Goal: Navigation & Orientation: Find specific page/section

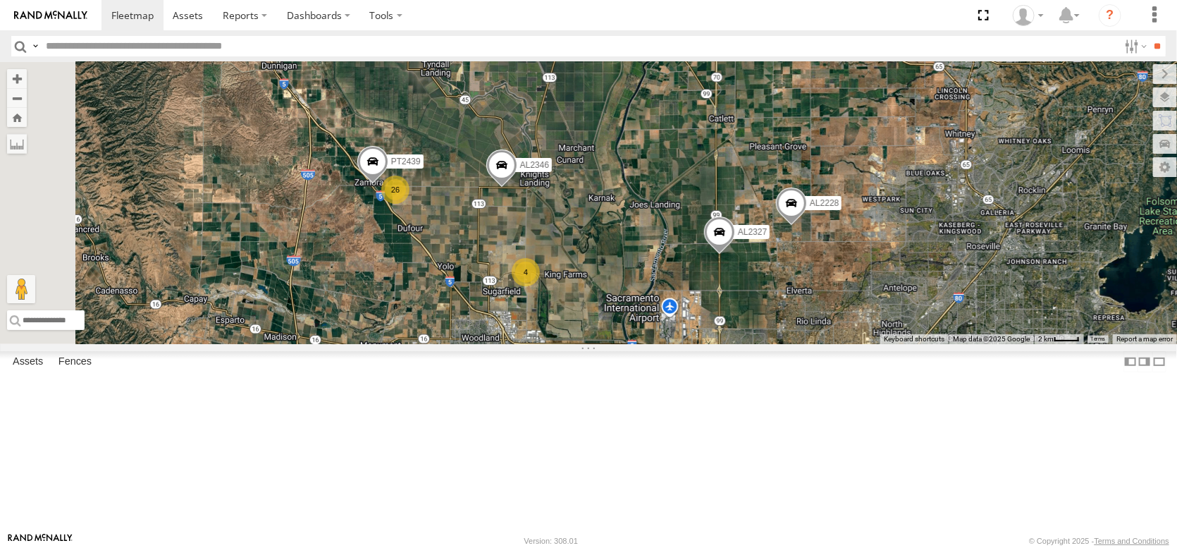
drag, startPoint x: 531, startPoint y: 307, endPoint x: 704, endPoint y: 440, distance: 218.6
click at [704, 344] on div "AL2346 AL2228 AL2327 4 3 AL2379 9 26 2 4 PT2432 PT2439 PT2431 PT2401" at bounding box center [588, 203] width 1177 height 282
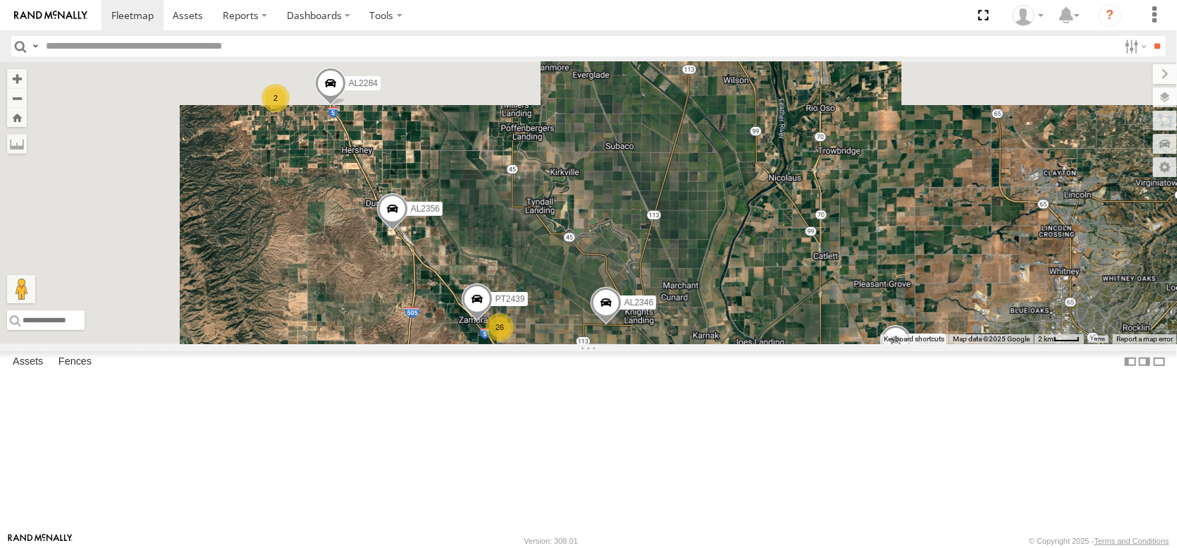
drag, startPoint x: 480, startPoint y: 245, endPoint x: 587, endPoint y: 384, distance: 175.3
click at [587, 344] on div "AL2346 AL2228 AL2327 4 3 AL2379 9 26 2 4 PT2432 PT2439 PT2431 PT2401 AL2284 2 A…" at bounding box center [588, 203] width 1177 height 282
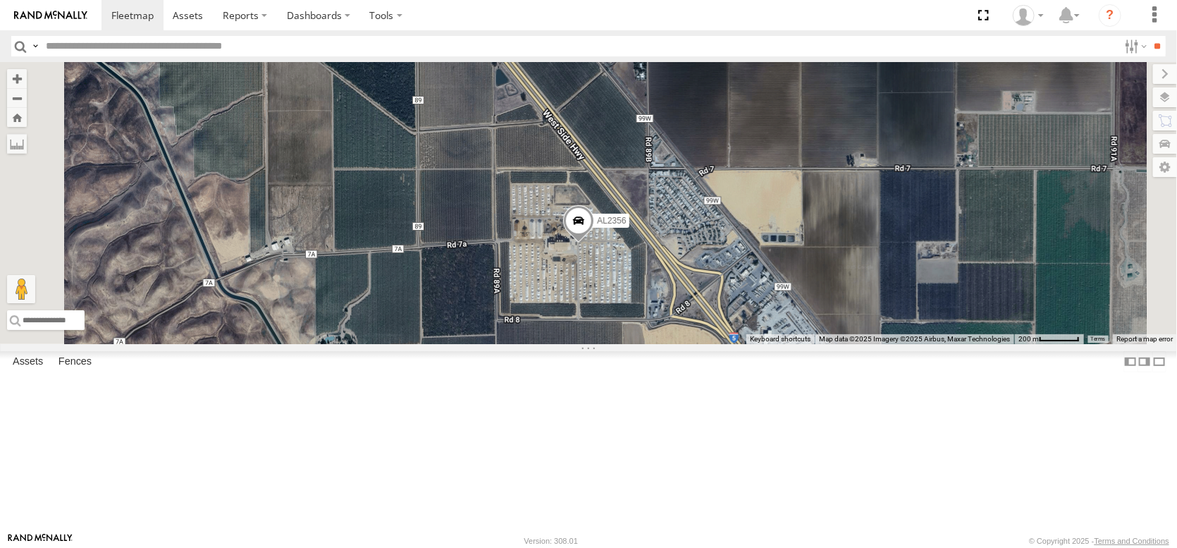
click at [0, 0] on link "Fence Mgt" at bounding box center [0, 0] width 0 height 0
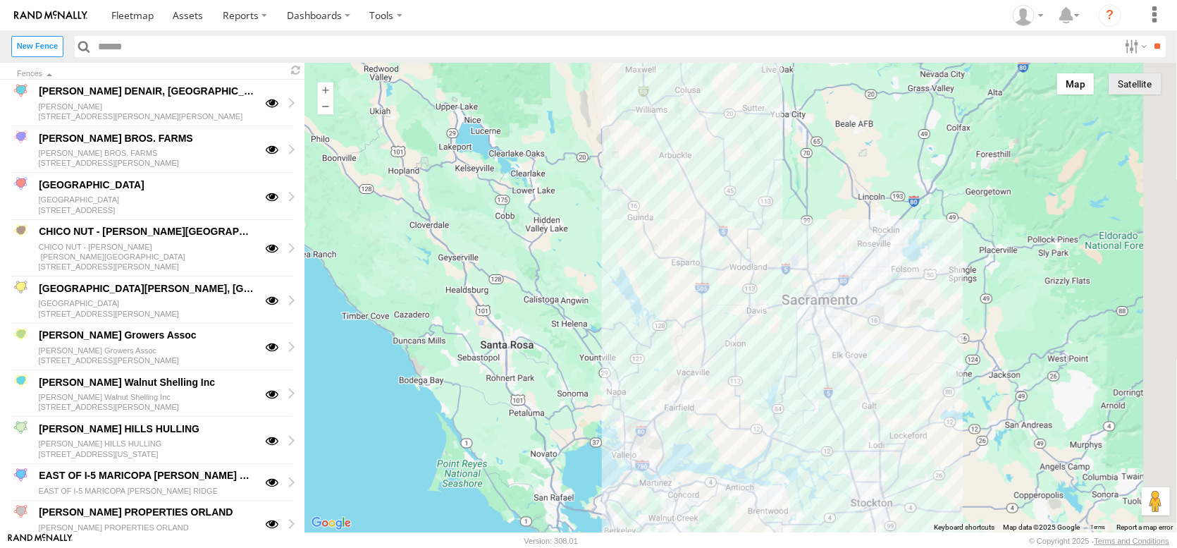
click at [1126, 89] on button "Satellite" at bounding box center [1134, 83] width 52 height 21
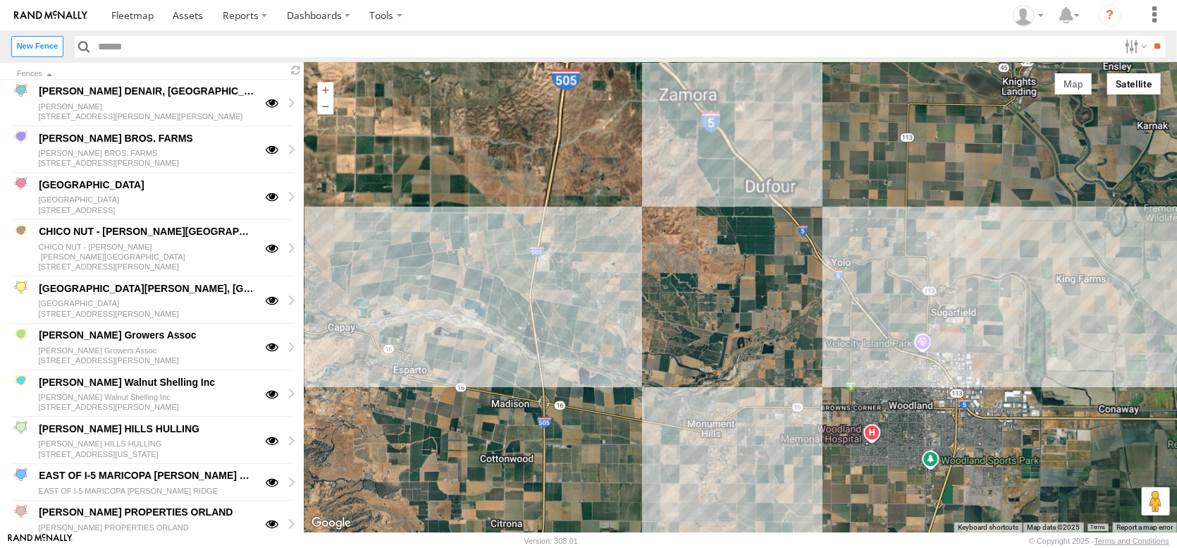
drag, startPoint x: 853, startPoint y: 204, endPoint x: 882, endPoint y: 517, distance: 313.6
click at [883, 521] on div at bounding box center [740, 297] width 872 height 469
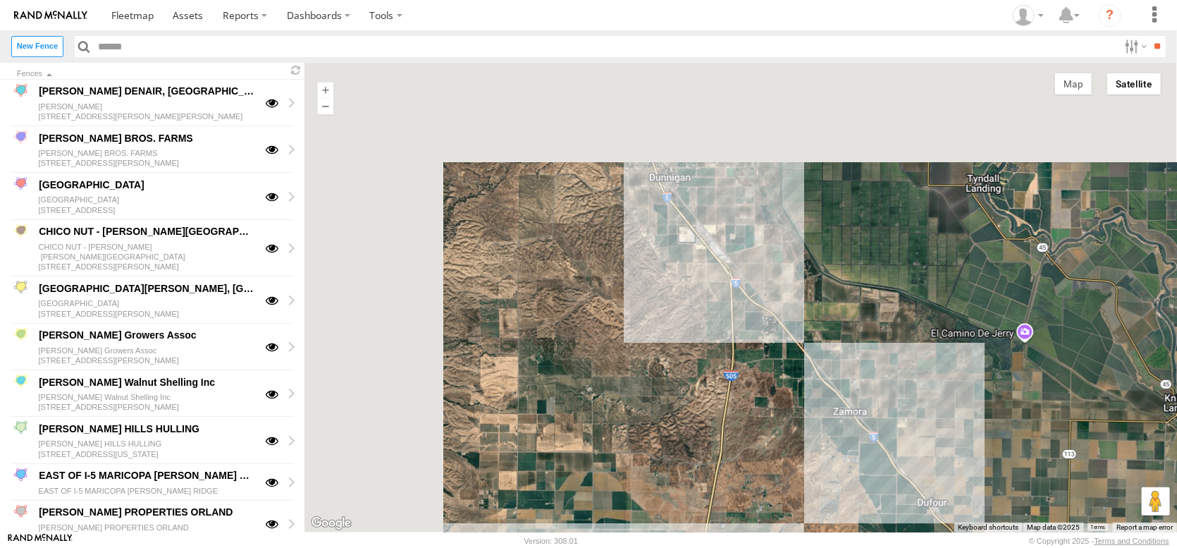
drag, startPoint x: 760, startPoint y: 296, endPoint x: 920, endPoint y: 574, distance: 320.8
click at [920, 547] on html at bounding box center [588, 274] width 1177 height 548
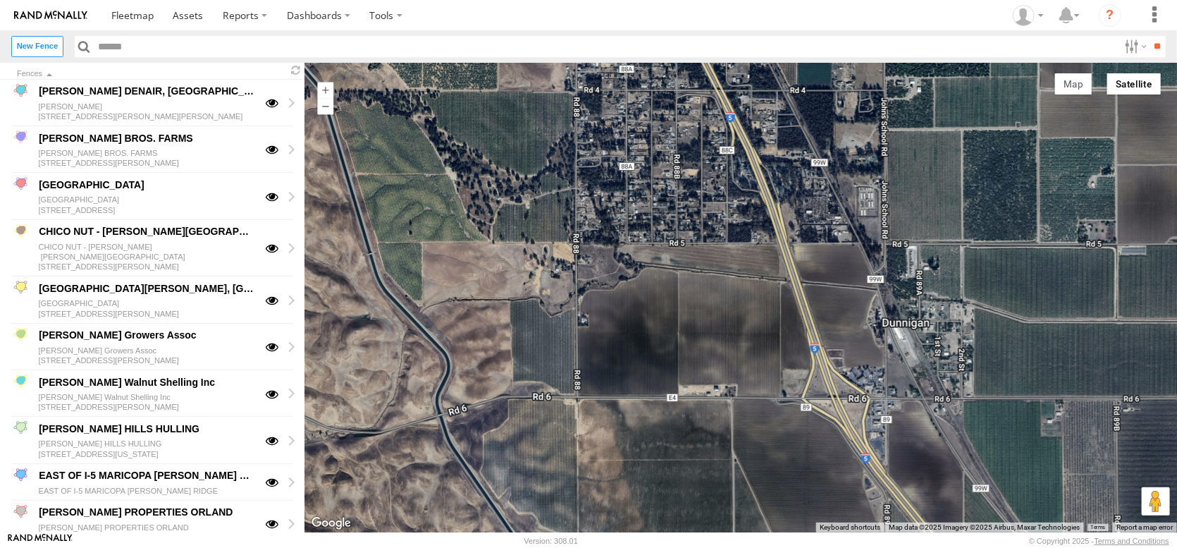
drag, startPoint x: 757, startPoint y: 328, endPoint x: 698, endPoint y: 245, distance: 102.1
click at [707, 259] on div at bounding box center [740, 297] width 872 height 469
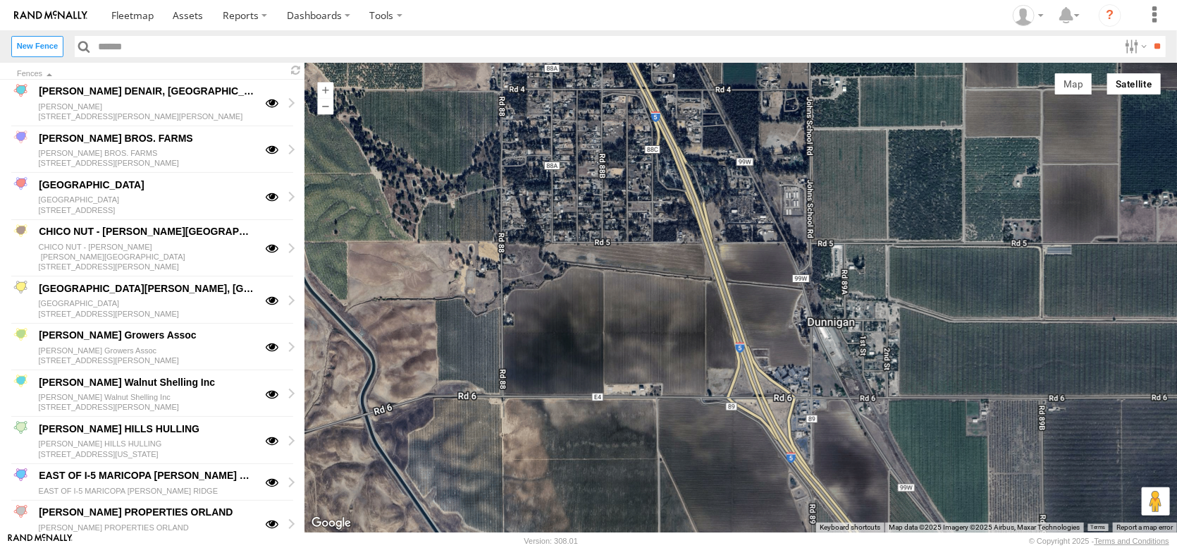
drag, startPoint x: 698, startPoint y: 245, endPoint x: 822, endPoint y: 576, distance: 353.6
click at [822, 547] on html at bounding box center [588, 274] width 1177 height 548
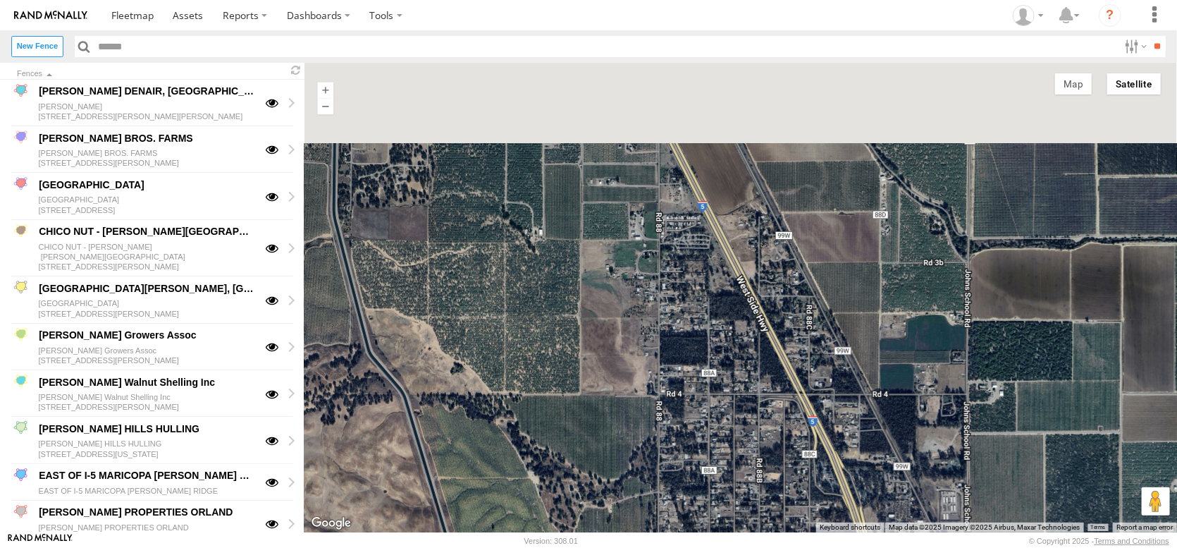
drag, startPoint x: 712, startPoint y: 349, endPoint x: 749, endPoint y: 544, distance: 198.7
click at [749, 544] on body "?" at bounding box center [588, 274] width 1177 height 548
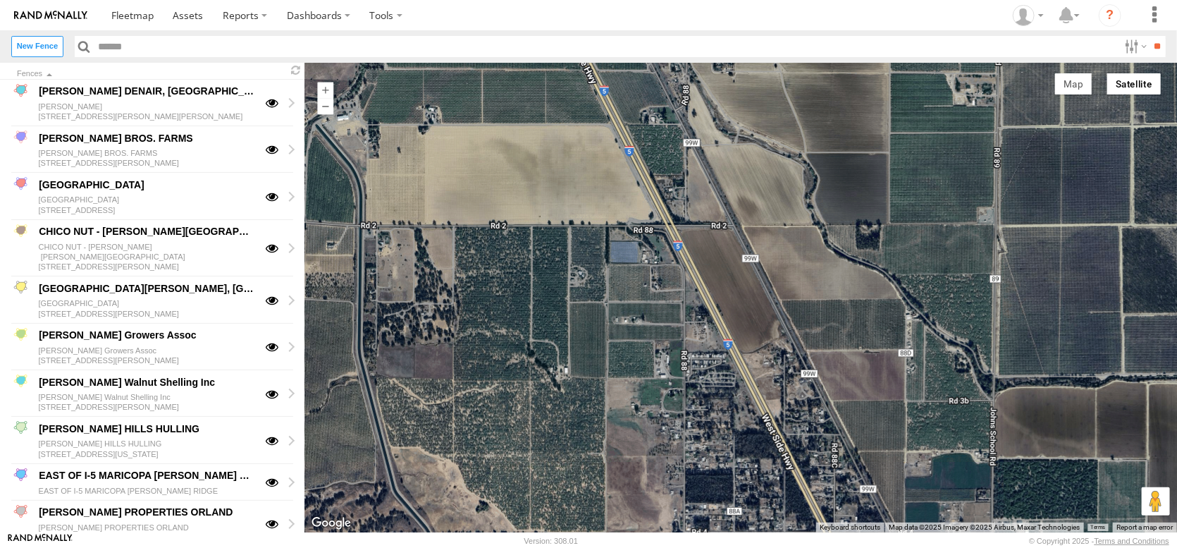
drag, startPoint x: 672, startPoint y: 333, endPoint x: 752, endPoint y: 576, distance: 256.0
click at [752, 547] on html at bounding box center [588, 274] width 1177 height 548
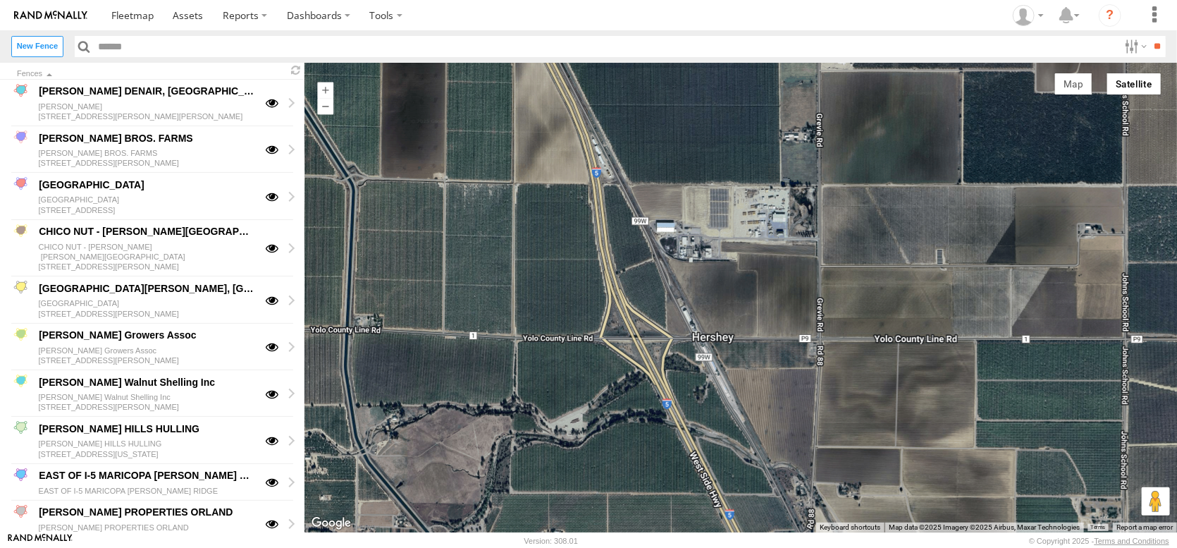
drag, startPoint x: 719, startPoint y: 498, endPoint x: 641, endPoint y: 333, distance: 182.8
click at [678, 380] on div at bounding box center [740, 297] width 872 height 469
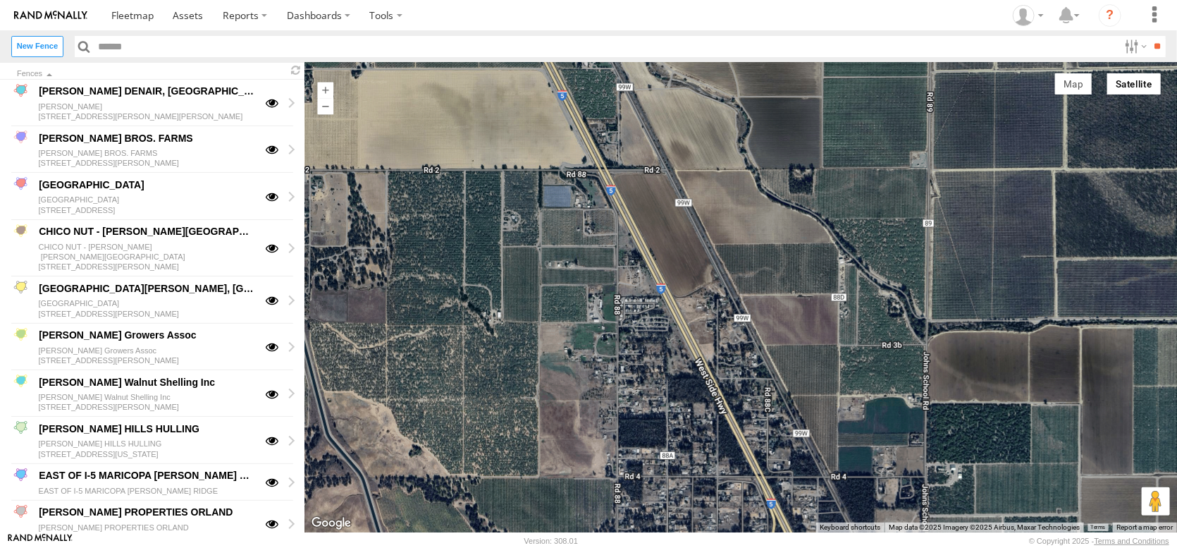
drag, startPoint x: 667, startPoint y: 407, endPoint x: 654, endPoint y: 310, distance: 97.5
click at [655, 314] on div at bounding box center [740, 297] width 872 height 469
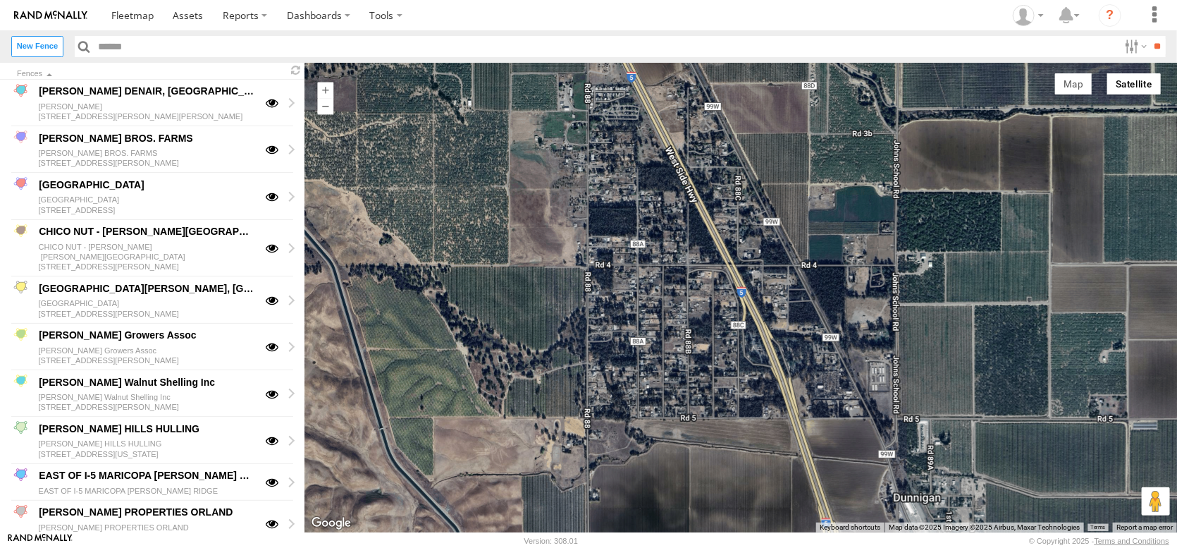
drag, startPoint x: 684, startPoint y: 445, endPoint x: 712, endPoint y: 322, distance: 125.8
click at [711, 332] on div at bounding box center [740, 297] width 872 height 469
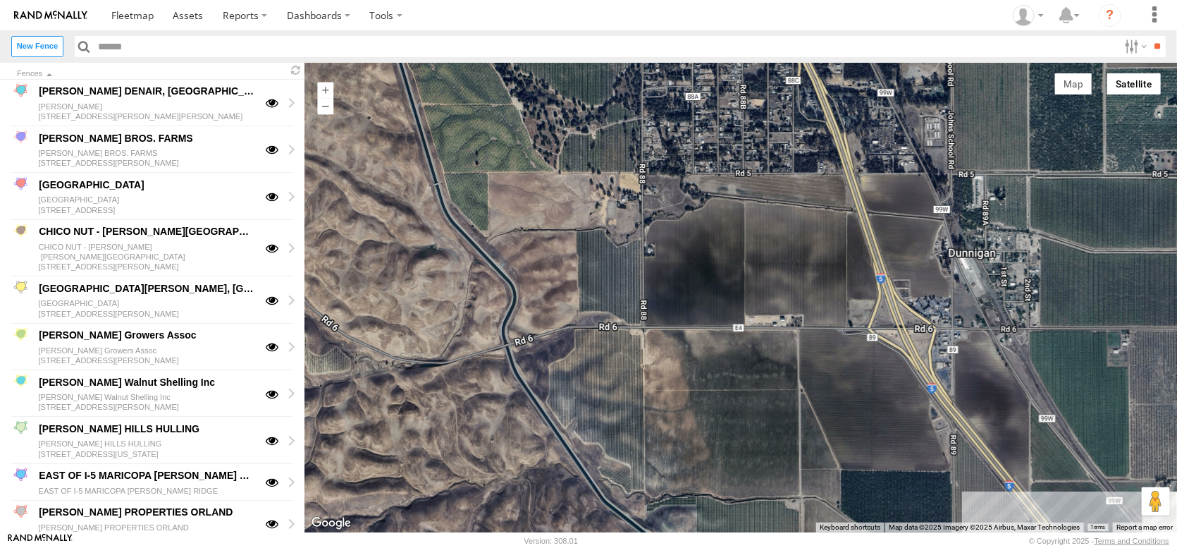
drag, startPoint x: 762, startPoint y: 421, endPoint x: 724, endPoint y: 309, distance: 119.0
click at [726, 311] on div at bounding box center [740, 297] width 872 height 469
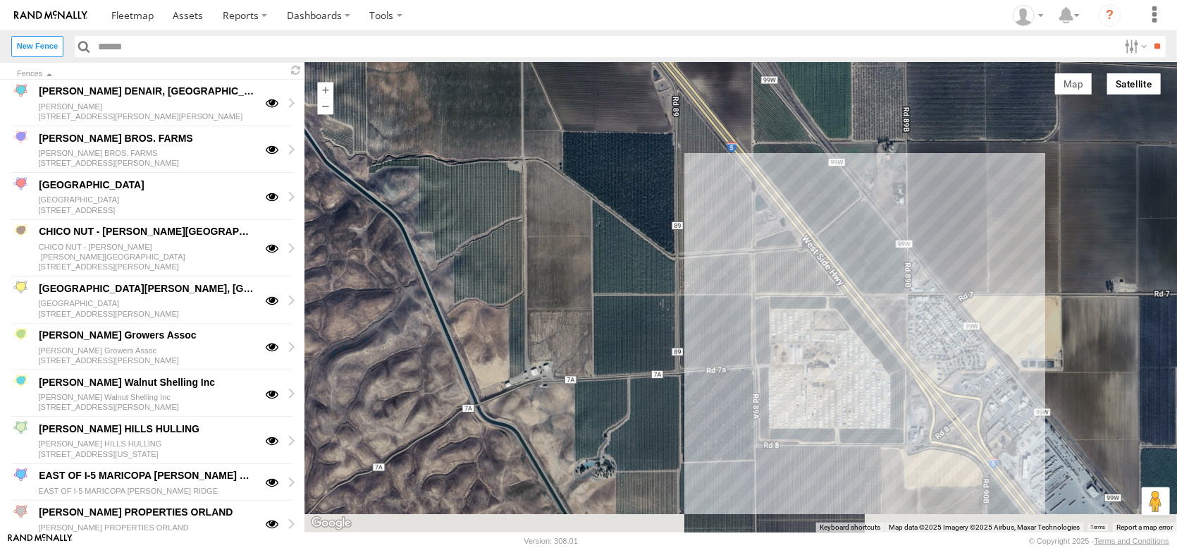
drag, startPoint x: 812, startPoint y: 356, endPoint x: 610, endPoint y: 290, distance: 213.3
click at [610, 291] on div at bounding box center [740, 297] width 872 height 469
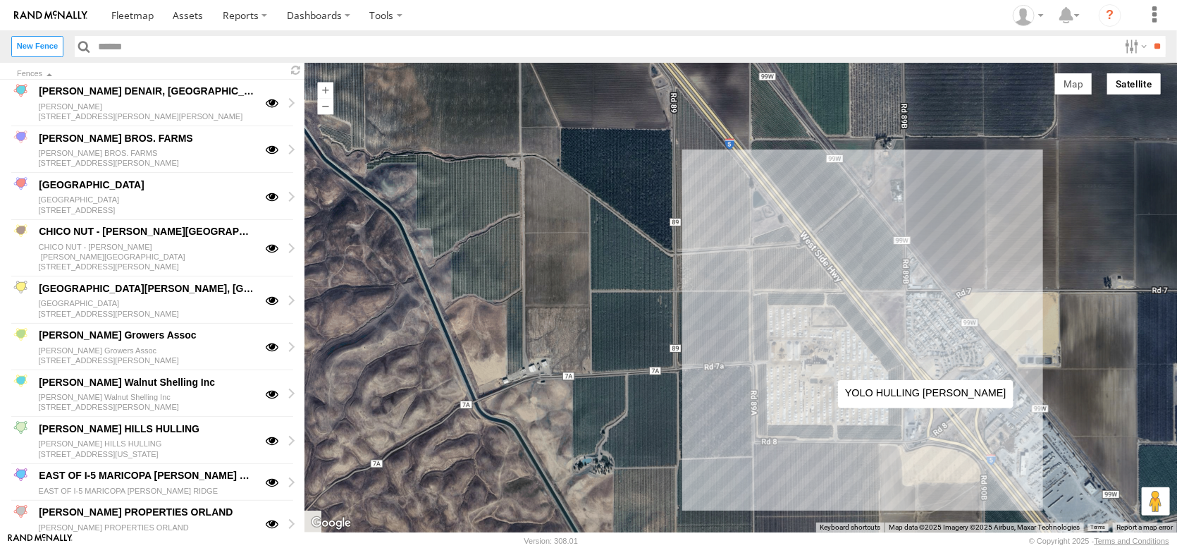
click at [824, 366] on div at bounding box center [740, 297] width 872 height 469
type input "**********"
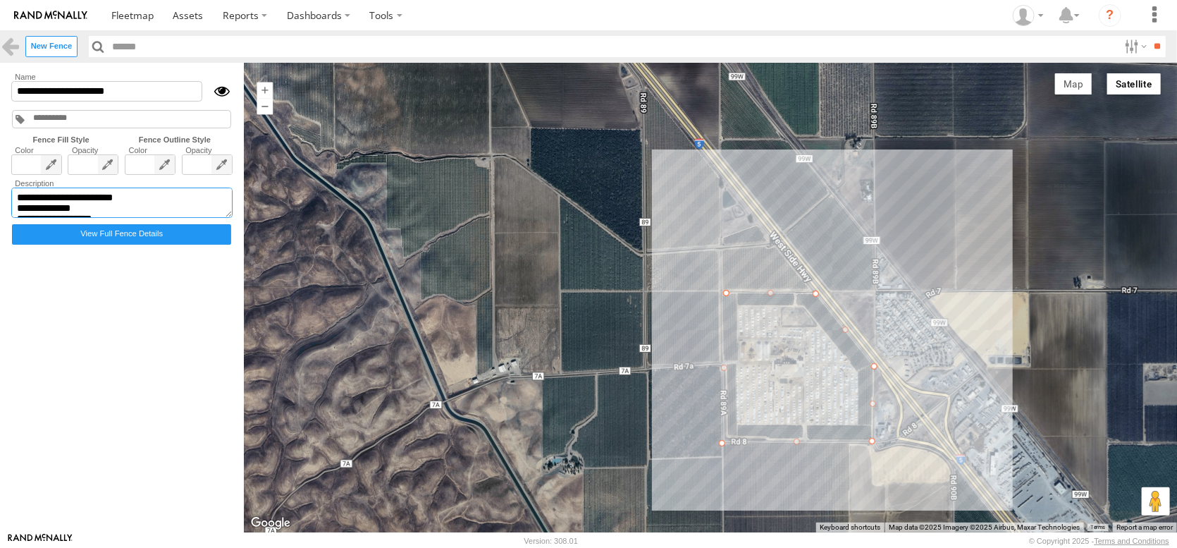
click at [233, 218] on textarea "**********" at bounding box center [121, 202] width 221 height 31
click at [209, 218] on textarea "**********" at bounding box center [121, 202] width 221 height 31
type textarea "**********"
drag, startPoint x: 120, startPoint y: 101, endPoint x: 204, endPoint y: 108, distance: 84.1
click at [202, 101] on input "**********" at bounding box center [106, 91] width 191 height 20
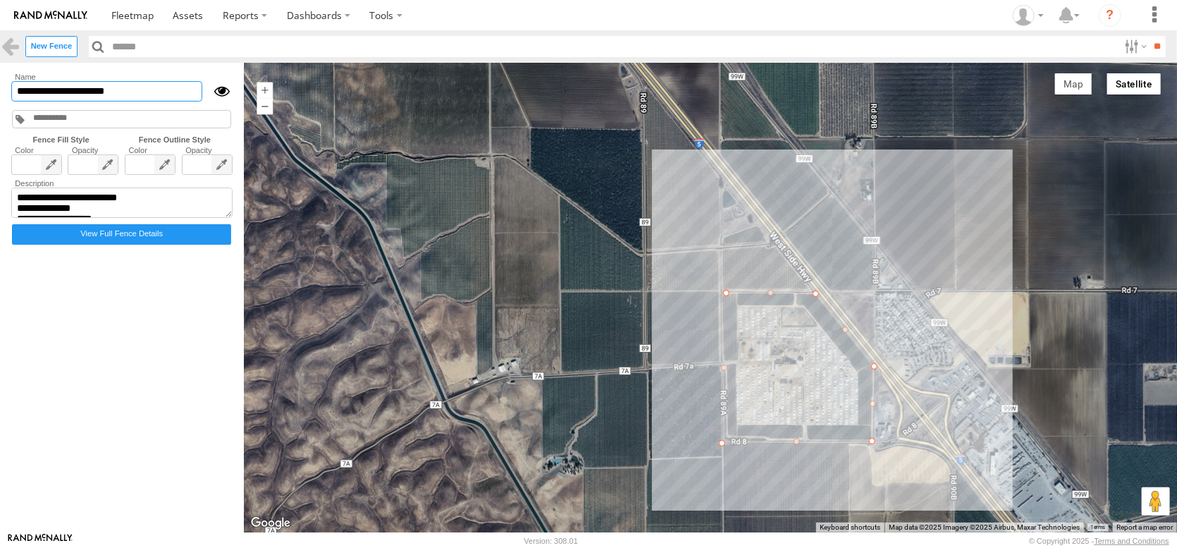
click at [117, 101] on input "**********" at bounding box center [106, 91] width 191 height 20
type input "**********"
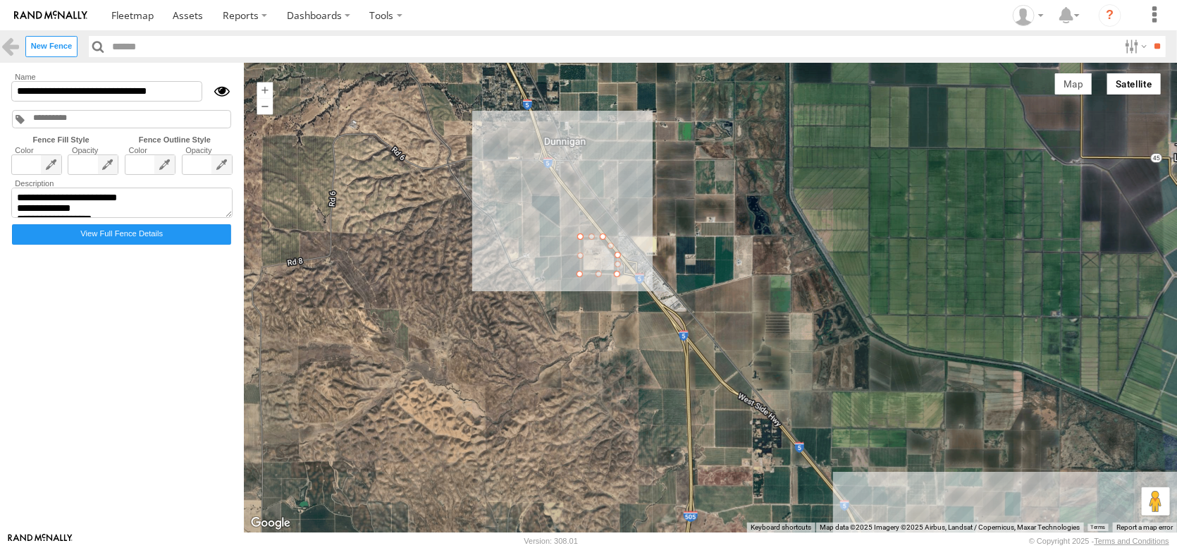
drag, startPoint x: 620, startPoint y: 366, endPoint x: 672, endPoint y: 198, distance: 175.4
click at [670, 202] on div at bounding box center [710, 297] width 933 height 469
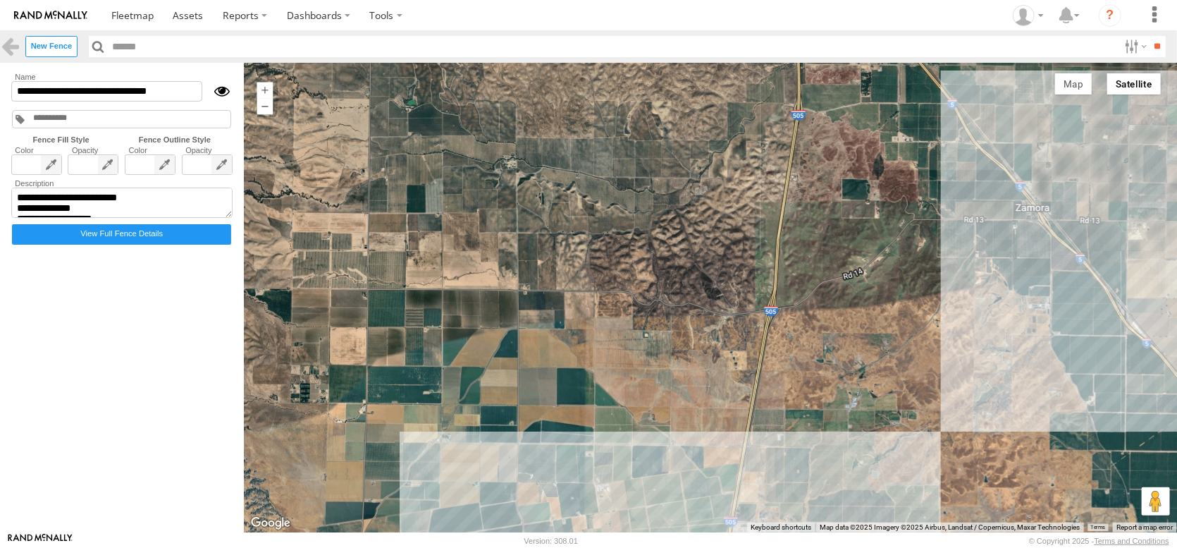
drag, startPoint x: 638, startPoint y: 317, endPoint x: 672, endPoint y: 163, distance: 158.0
click at [672, 163] on div at bounding box center [710, 297] width 933 height 469
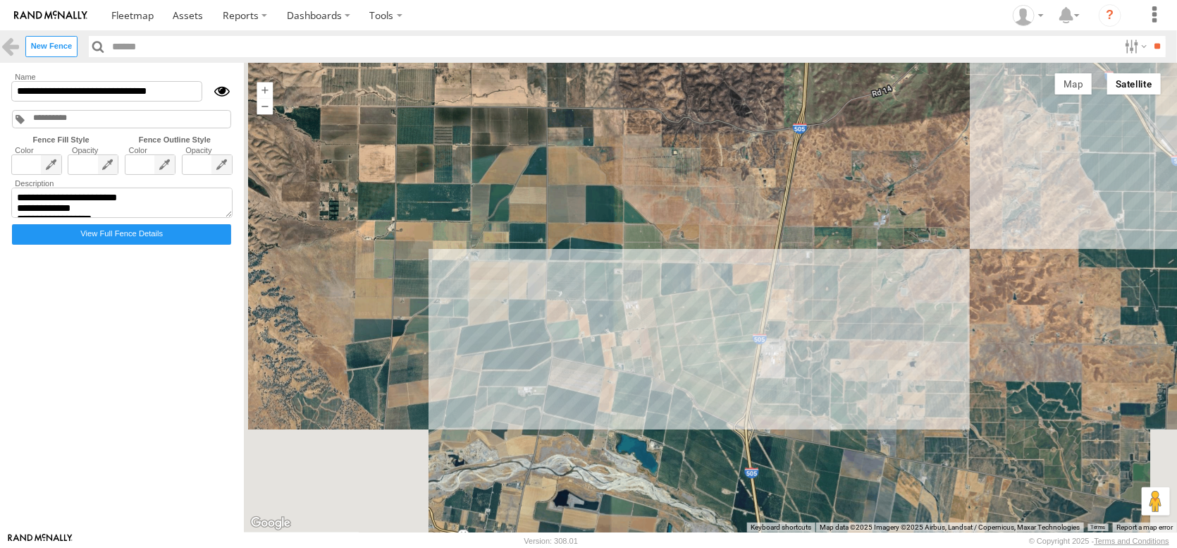
drag, startPoint x: 660, startPoint y: 316, endPoint x: 710, endPoint y: 142, distance: 181.1
click at [710, 142] on div at bounding box center [710, 297] width 933 height 469
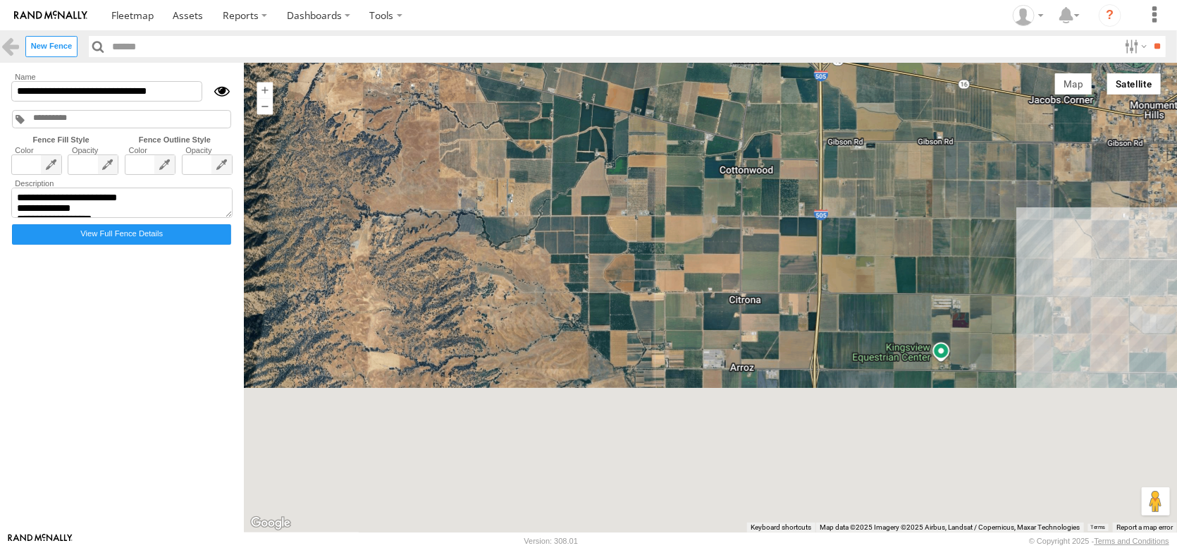
drag, startPoint x: 777, startPoint y: 322, endPoint x: 626, endPoint y: 1, distance: 354.3
click at [629, 8] on body "?" at bounding box center [588, 274] width 1177 height 548
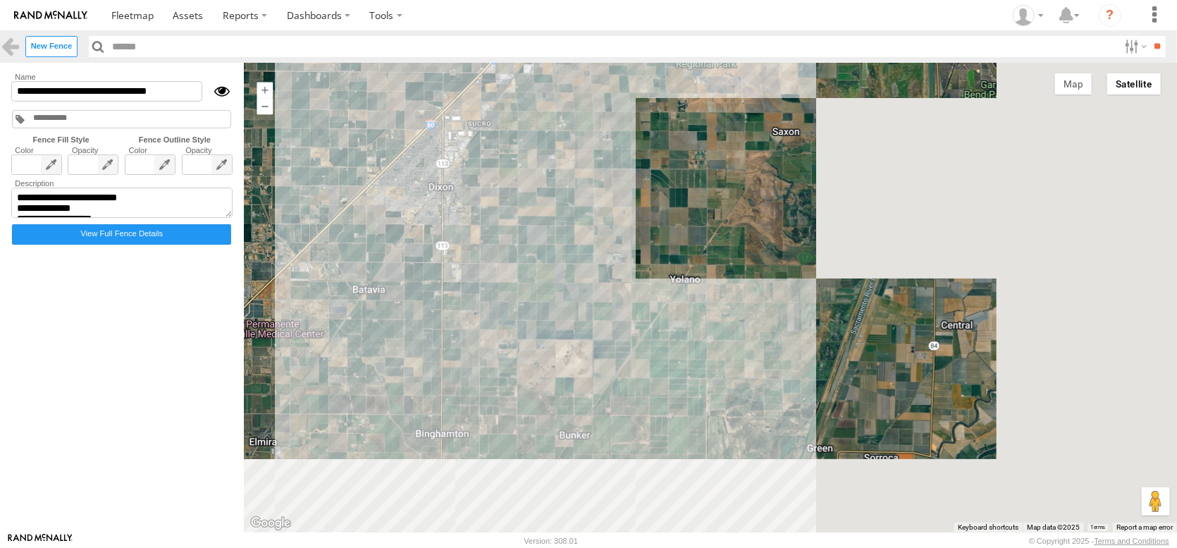
drag, startPoint x: 882, startPoint y: 395, endPoint x: 458, endPoint y: 205, distance: 464.9
click at [458, 205] on div at bounding box center [710, 297] width 933 height 469
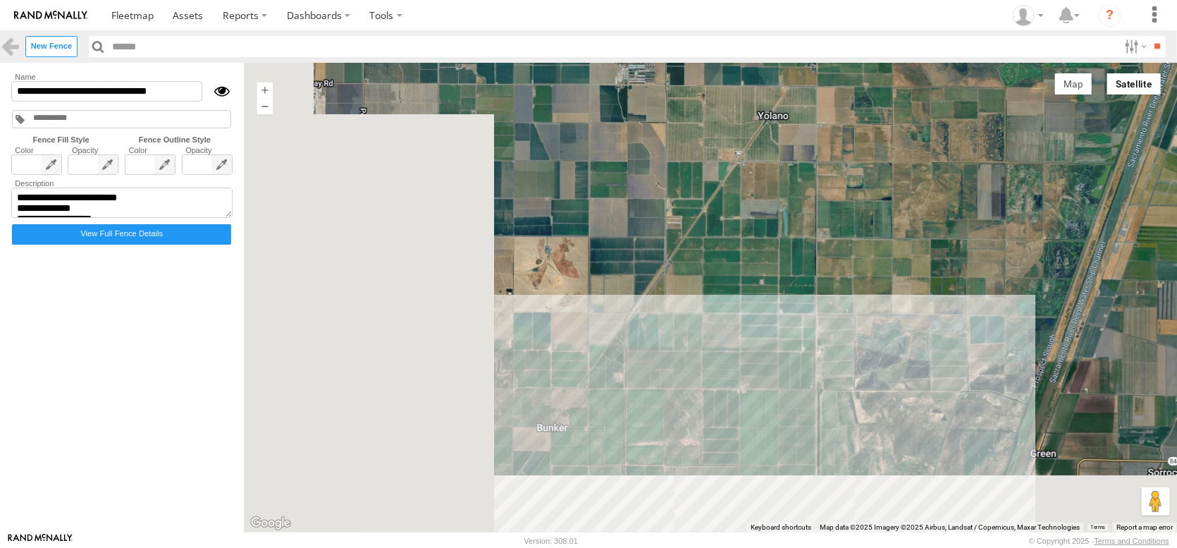
drag, startPoint x: 629, startPoint y: 318, endPoint x: 944, endPoint y: 148, distance: 357.2
click at [939, 149] on div at bounding box center [710, 297] width 933 height 469
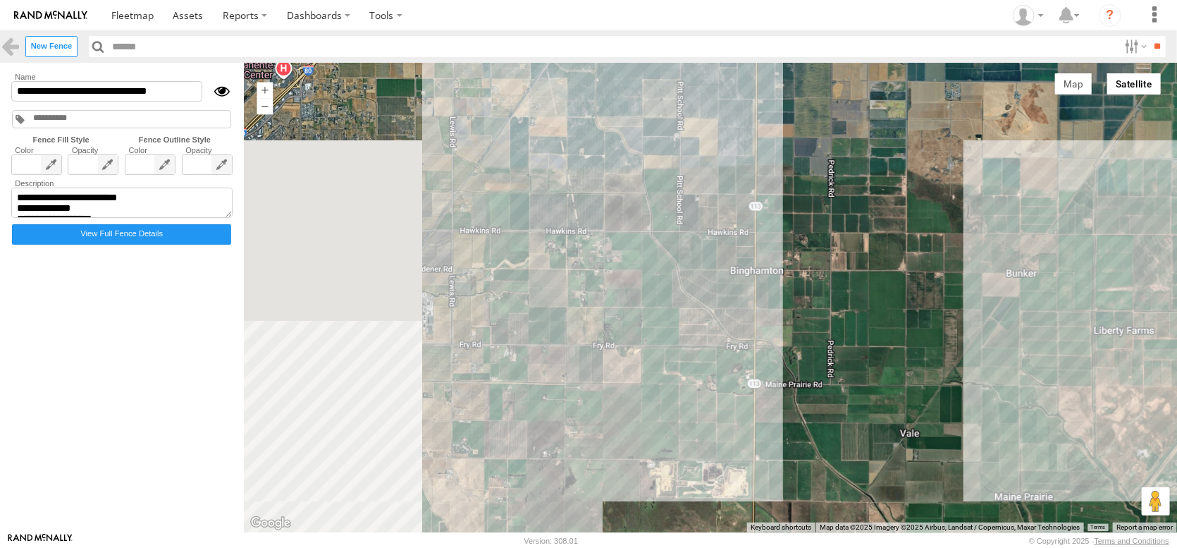
drag, startPoint x: 717, startPoint y: 302, endPoint x: 887, endPoint y: 325, distance: 172.1
click at [887, 325] on div at bounding box center [710, 297] width 933 height 469
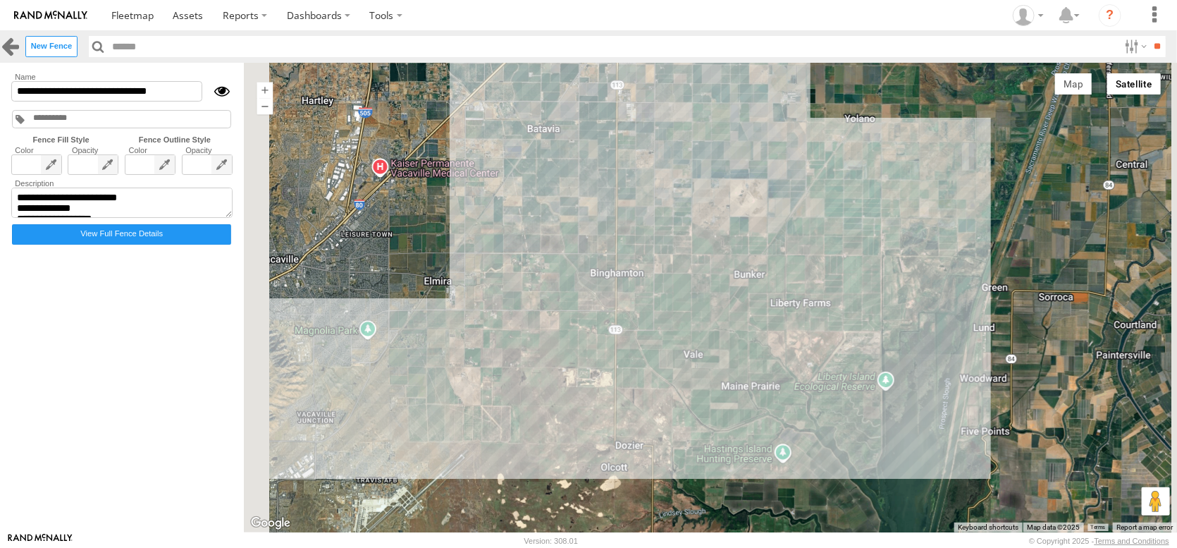
click at [4, 47] on link at bounding box center [10, 46] width 20 height 20
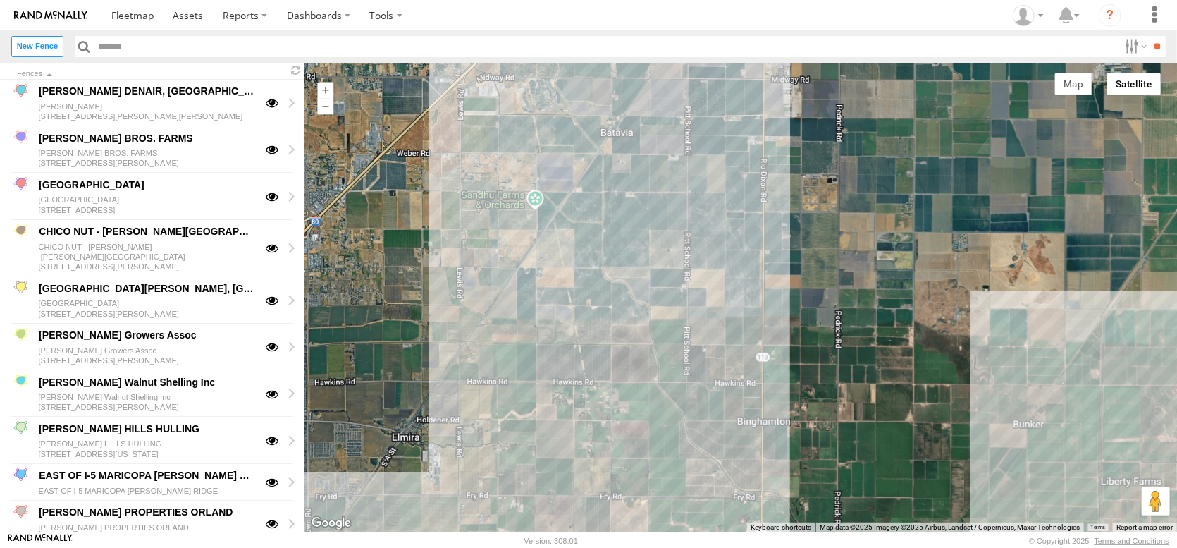
drag, startPoint x: 593, startPoint y: 218, endPoint x: 700, endPoint y: 304, distance: 137.2
click at [700, 304] on div at bounding box center [740, 297] width 872 height 469
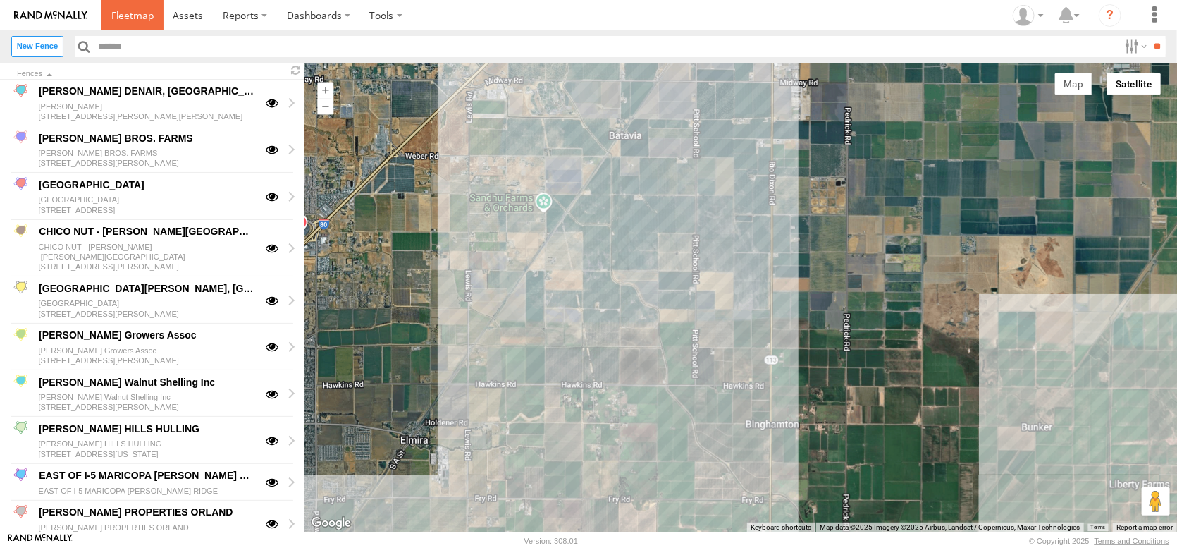
click at [154, 16] on span at bounding box center [132, 14] width 42 height 13
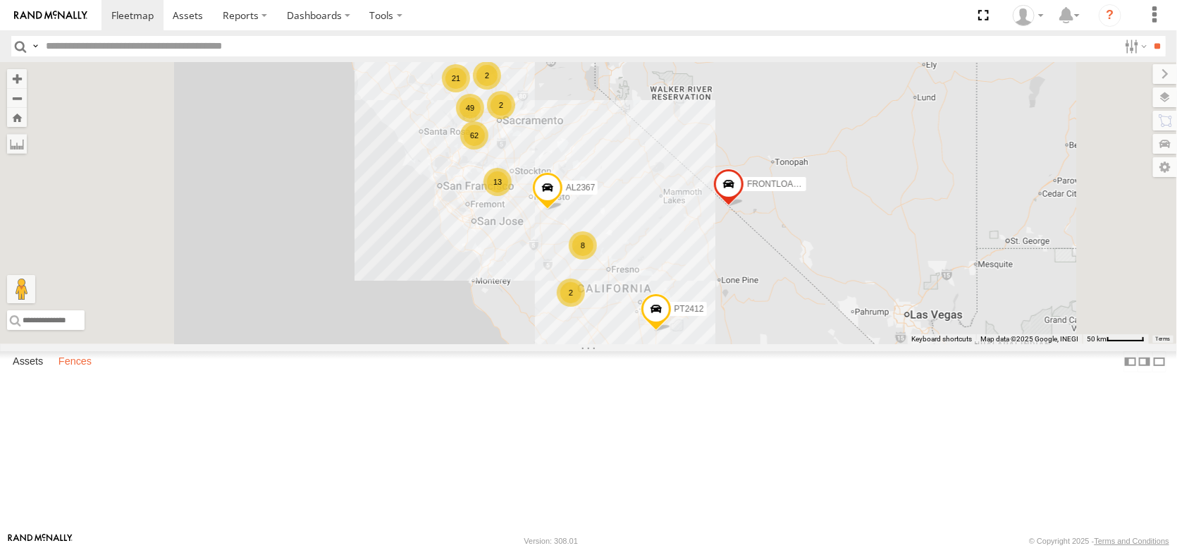
click at [89, 371] on label "Fences" at bounding box center [74, 362] width 47 height 20
click at [0, 0] on div "POMONA FARMS [PERSON_NAME]" at bounding box center [0, 0] width 0 height 0
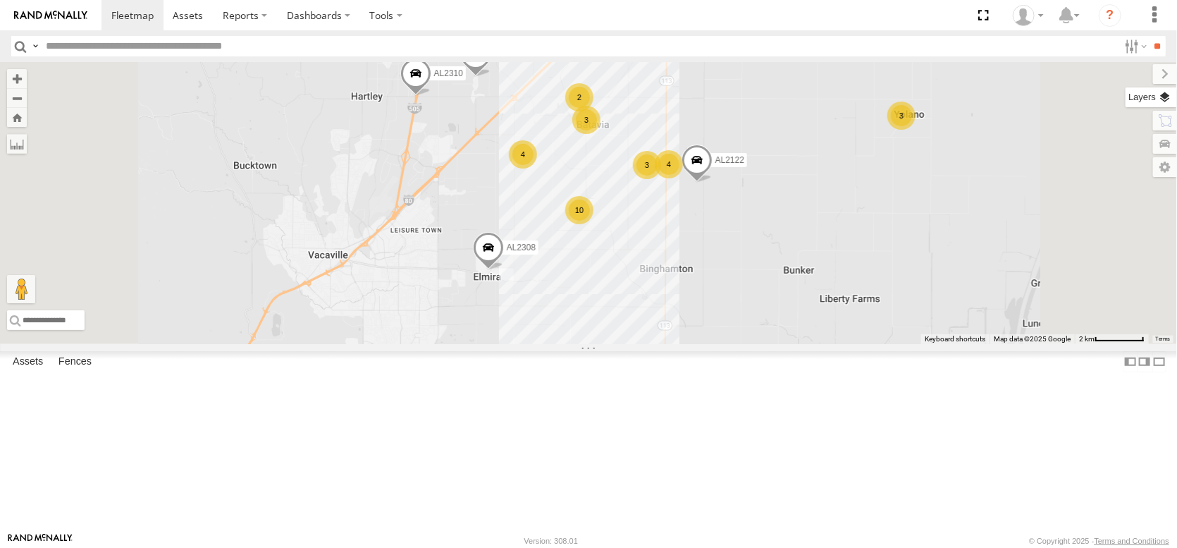
click at [1162, 100] on label at bounding box center [1150, 97] width 51 height 20
click at [0, 0] on span "Basemaps" at bounding box center [0, 0] width 0 height 0
click at [0, 0] on span "Satellite + Roadmap" at bounding box center [0, 0] width 0 height 0
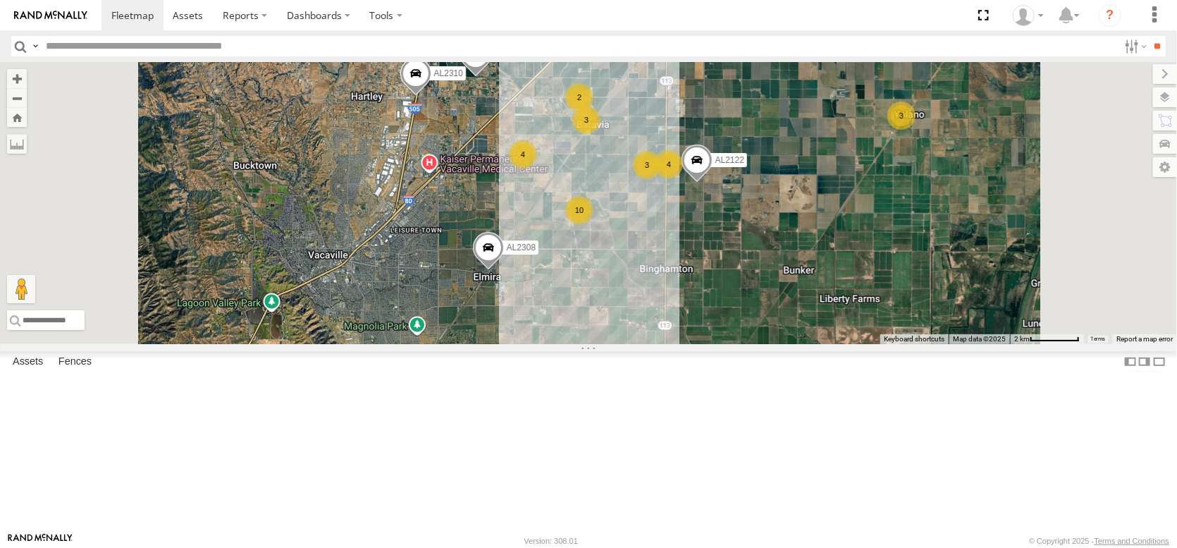
click at [877, 174] on div "4 6 10 AL2329 3 2 4 AL2306 3 AL2122 3 AL2339 PT2422 AL2310 AL2308" at bounding box center [588, 203] width 1177 height 282
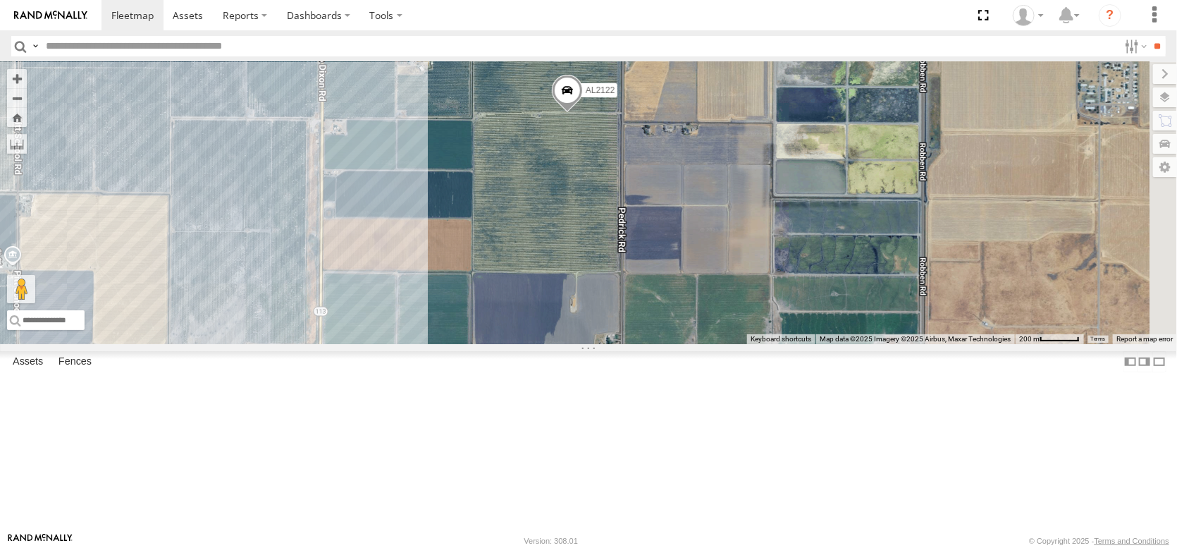
drag, startPoint x: 866, startPoint y: 278, endPoint x: 714, endPoint y: 228, distance: 160.2
click at [714, 228] on div "AL2329 AL2306 AL2122 AL2339 PT2422 AL2310 AL2308 AL2325 AL2252 AL2381 AL2322 3 …" at bounding box center [588, 203] width 1177 height 282
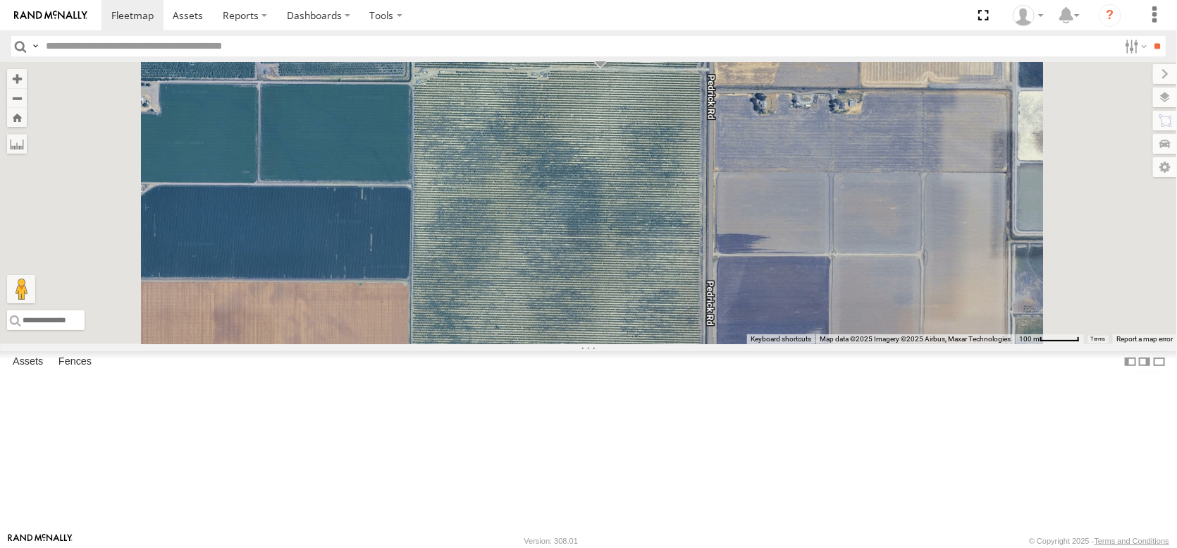
drag, startPoint x: 742, startPoint y: 314, endPoint x: 762, endPoint y: 190, distance: 125.0
click at [762, 190] on div "AL2329 AL2306 AL2122 AL2339 PT2422 AL2310 AL2308 AL2325 AL2252 AL2381 AL2322 AL…" at bounding box center [588, 203] width 1177 height 282
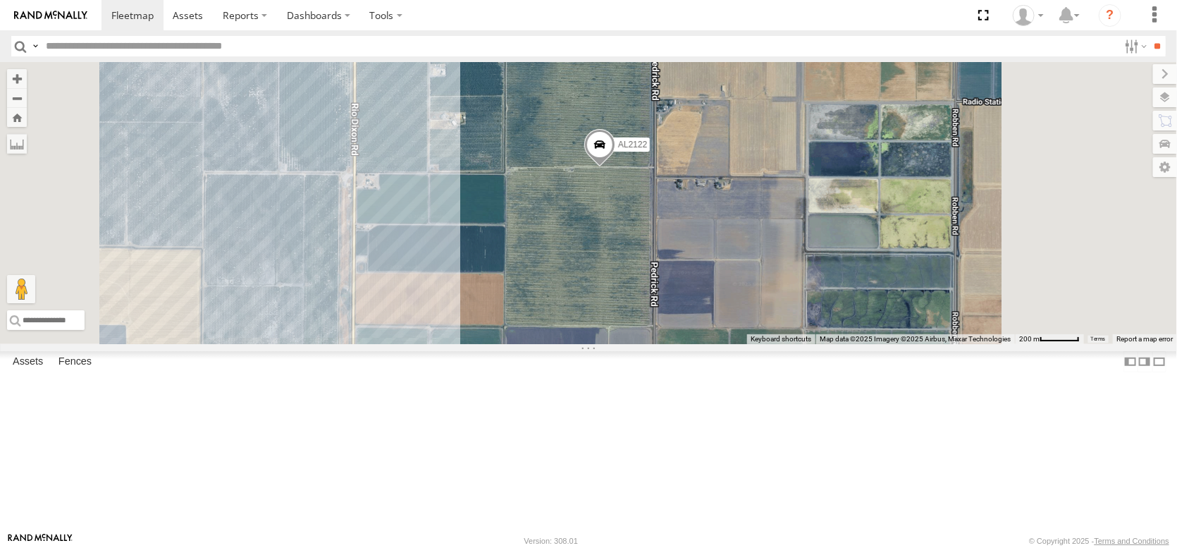
drag, startPoint x: 700, startPoint y: 159, endPoint x: 700, endPoint y: 292, distance: 133.2
click at [700, 292] on div "AL2329 AL2306 AL2122 AL2339 PT2422 AL2310 AL2308 AL2325 AL2252 AL2381 AL2322 AL…" at bounding box center [588, 203] width 1177 height 282
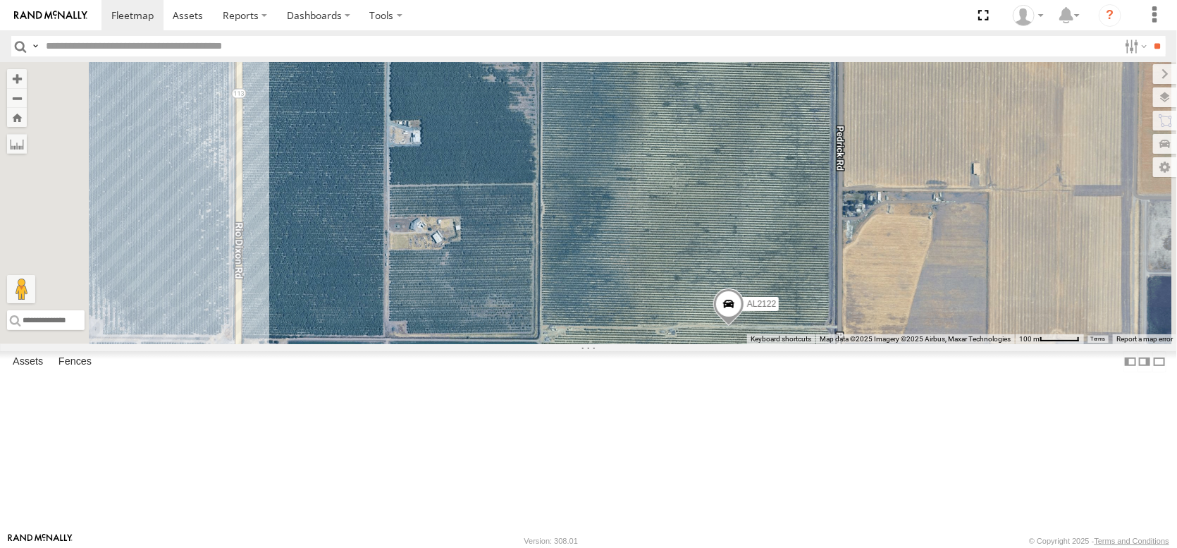
drag, startPoint x: 745, startPoint y: 159, endPoint x: 760, endPoint y: 297, distance: 139.0
click at [760, 297] on div "AL2329 AL2306 AL2122 AL2339 PT2422 AL2310 AL2308 AL2325 AL2252 AL2381 AL2322 AL…" at bounding box center [588, 203] width 1177 height 282
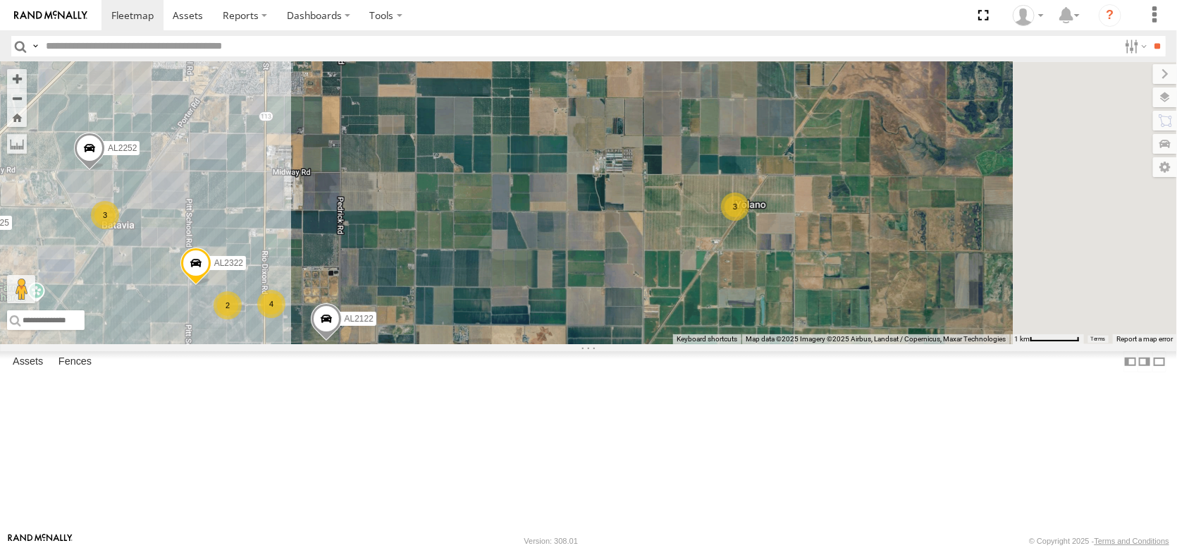
drag, startPoint x: 801, startPoint y: 110, endPoint x: 524, endPoint y: 433, distance: 425.8
click at [524, 344] on div "AL2329 AL2306 AL2122 AL2339 PT2422 AL2310 AL2308 AL2325 AL2252 AL2381 AL2322 3 …" at bounding box center [588, 203] width 1177 height 282
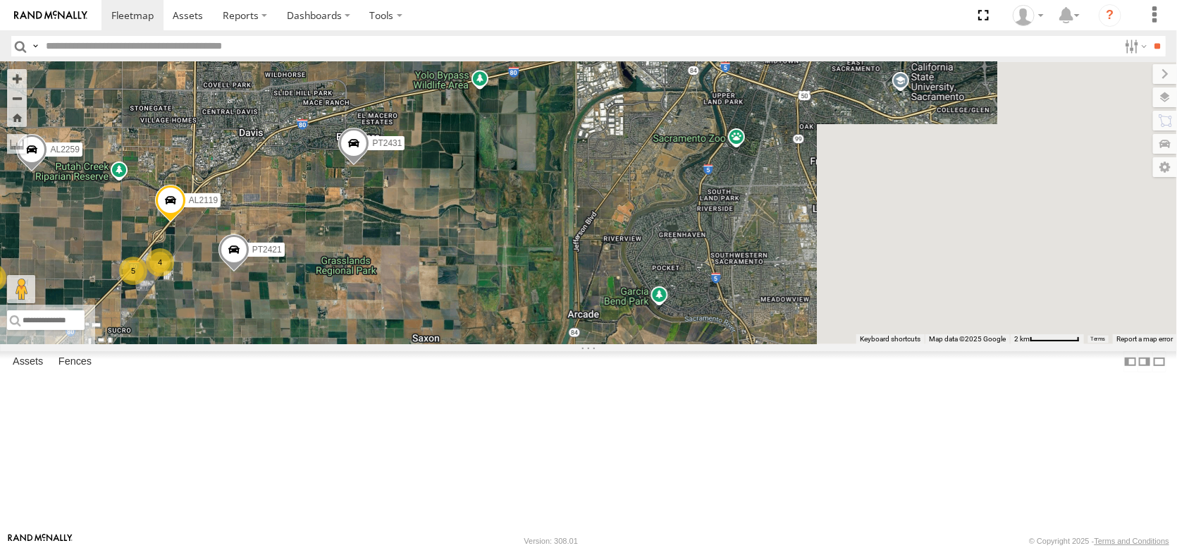
drag, startPoint x: 861, startPoint y: 195, endPoint x: 638, endPoint y: 370, distance: 283.1
click at [638, 344] on div "AL2329 AL2306 AL2122 AL2339 PT2422 AL2310 AL2308 AL2325 AL2252 AL2381 PT2421 4 …" at bounding box center [588, 203] width 1177 height 282
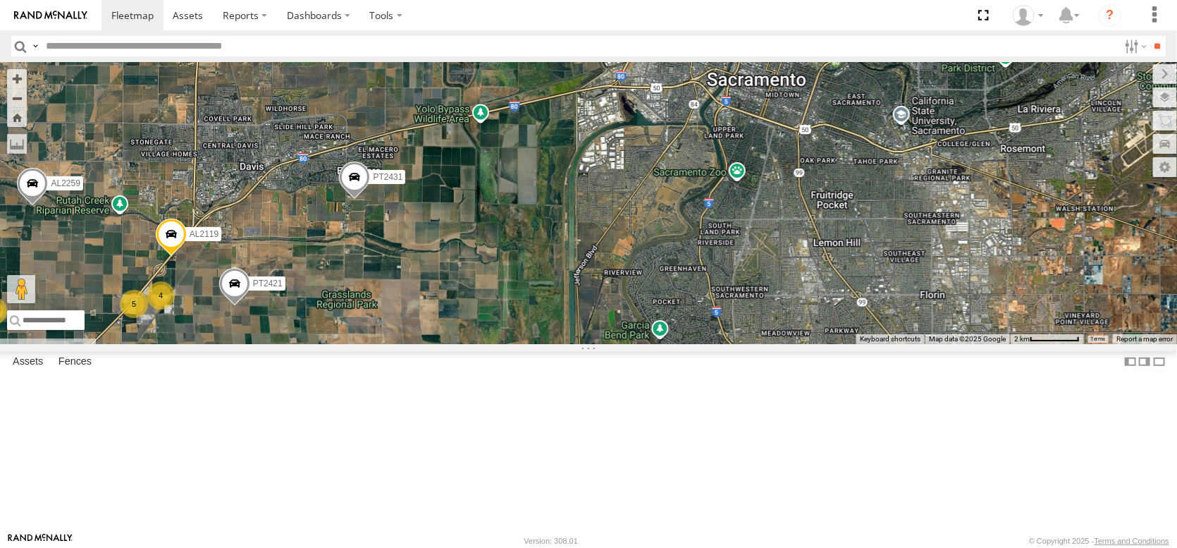
drag, startPoint x: 601, startPoint y: 237, endPoint x: 614, endPoint y: 241, distance: 13.4
click at [614, 241] on div "AL2329 AL2306 AL2122 AL2339 PT2422 AL2310 AL2308 AL2325 AL2252 AL2381 PT2421 4 …" at bounding box center [588, 203] width 1177 height 282
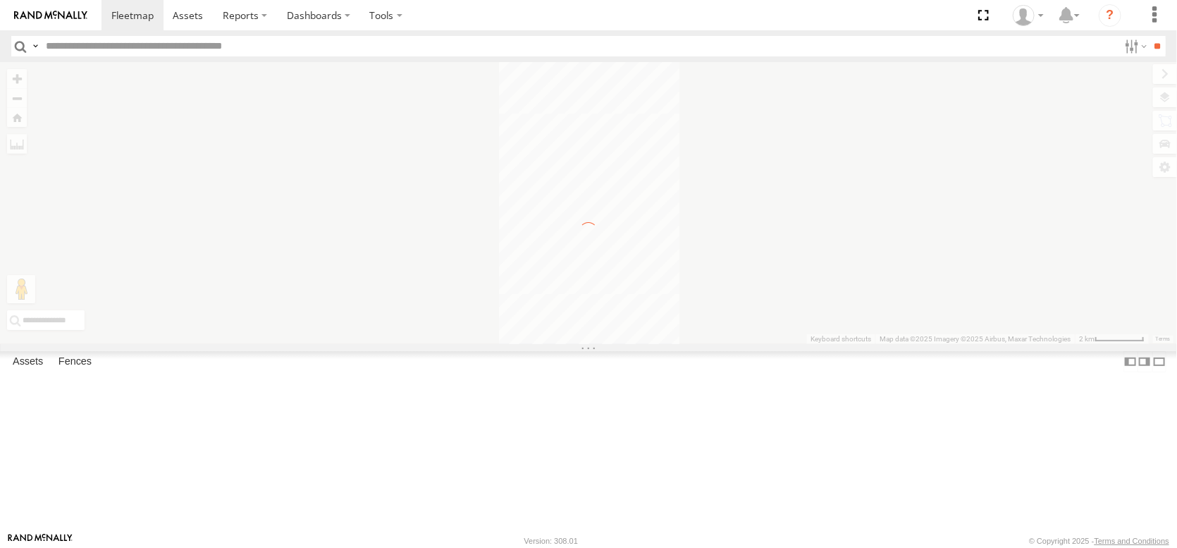
scroll to position [0, 0]
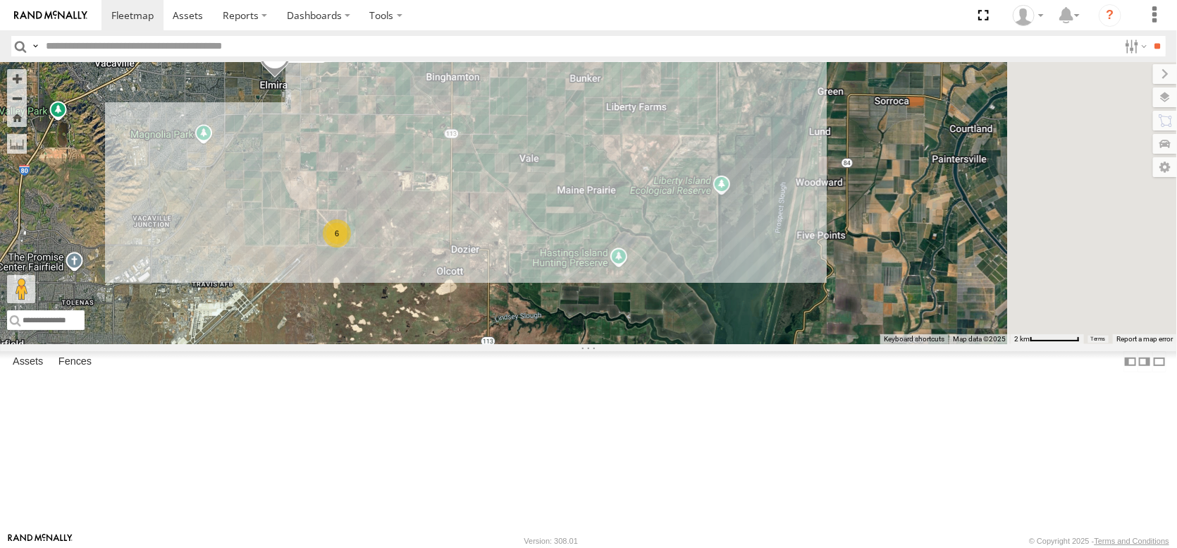
drag, startPoint x: 635, startPoint y: 445, endPoint x: 421, endPoint y: 253, distance: 287.4
click at [423, 256] on div "4 6 10 AL2329 3 AL2252 4 AL2306 3 AL2122 3 AL2339 PT2422 AL2310 AL2308" at bounding box center [588, 203] width 1177 height 282
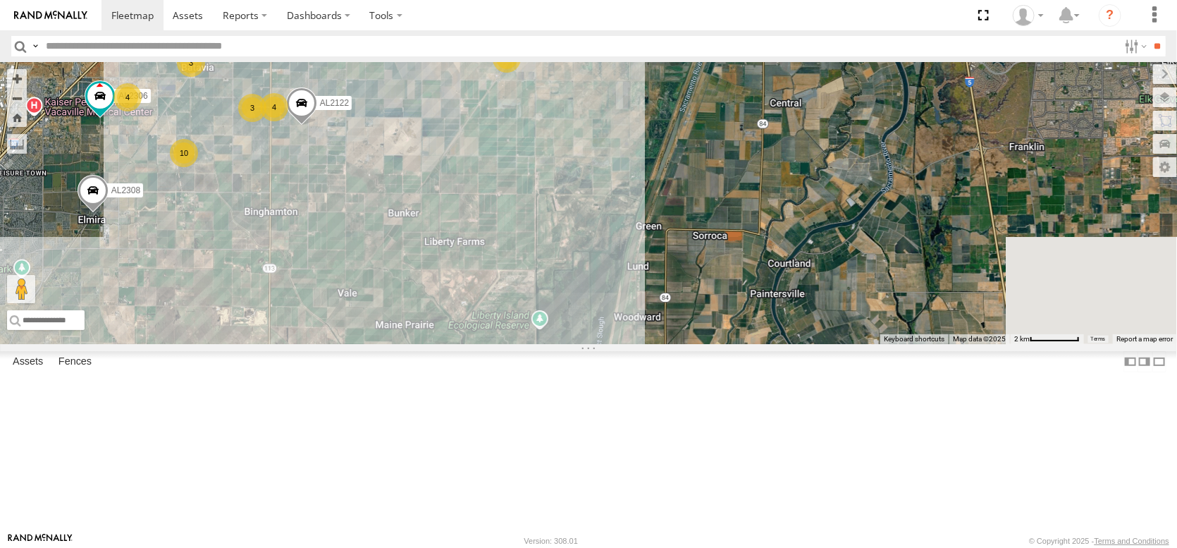
drag, startPoint x: 622, startPoint y: 267, endPoint x: 611, endPoint y: 519, distance: 252.5
click at [611, 344] on div "4 6 10 AL2329 3 AL2252 4 AL2306 3 AL2122 3 AL2339 PT2422 AL2310 AL2308" at bounding box center [588, 203] width 1177 height 282
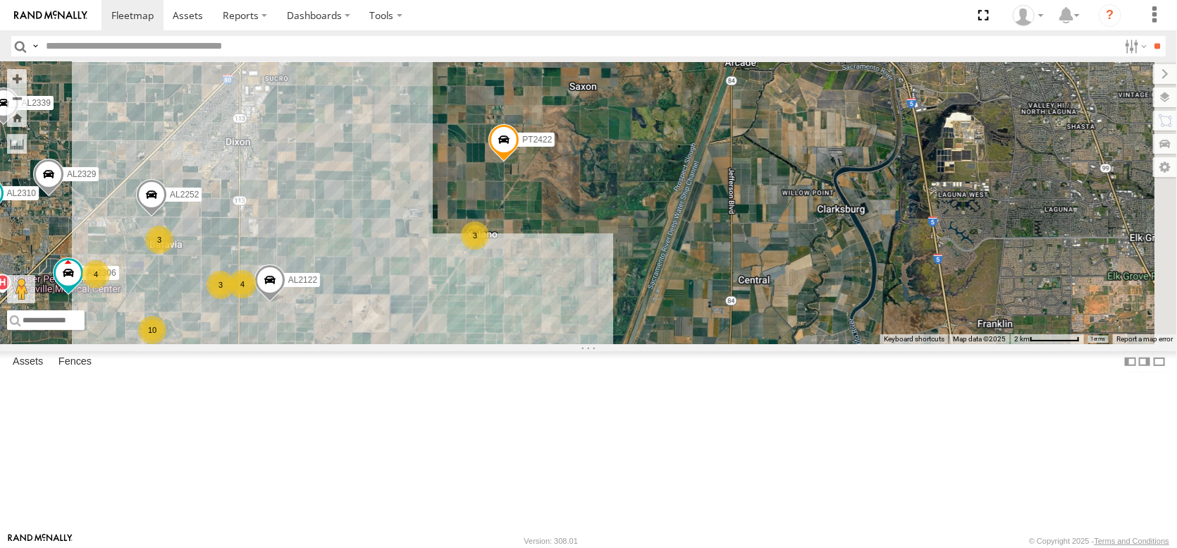
drag, startPoint x: 541, startPoint y: 237, endPoint x: 505, endPoint y: 412, distance: 178.4
click at [505, 344] on div "4 6 10 AL2329 3 AL2252 4 AL2306 3 AL2122 3 AL2339 PT2422 AL2310 AL2308" at bounding box center [588, 203] width 1177 height 282
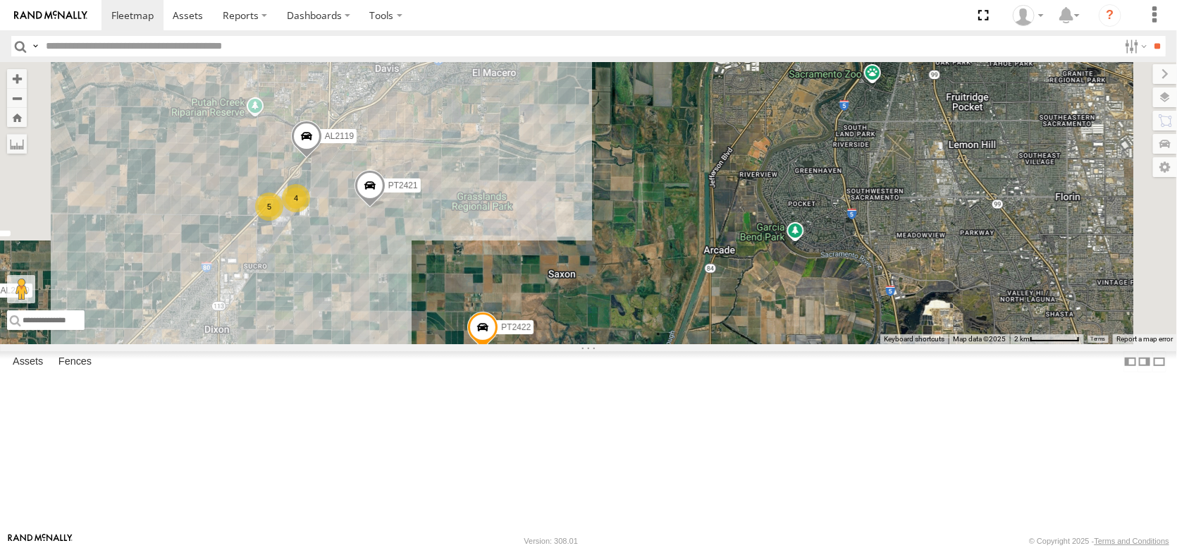
drag, startPoint x: 577, startPoint y: 219, endPoint x: 558, endPoint y: 428, distance: 209.4
click at [558, 344] on div "4 6 10 AL2329 3 AL2252 4 AL2306 3 AL2122 3 AL2339 PT2422 AL2310 AL2308 5 4 PT24…" at bounding box center [588, 203] width 1177 height 282
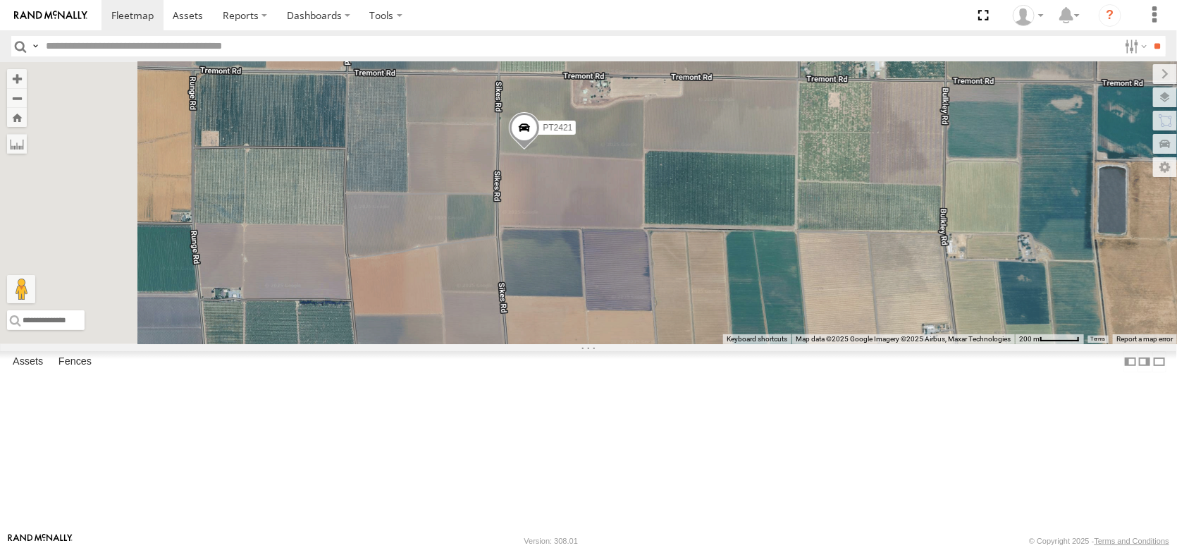
drag, startPoint x: 518, startPoint y: 433, endPoint x: 670, endPoint y: 347, distance: 174.8
click at [667, 342] on div "AL2329 AL2252 AL2306 AL2122 AL2339 PT2422 AL2310 AL2308 PT2421 AL2119 PT2431" at bounding box center [588, 203] width 1177 height 282
